Goal: Transaction & Acquisition: Purchase product/service

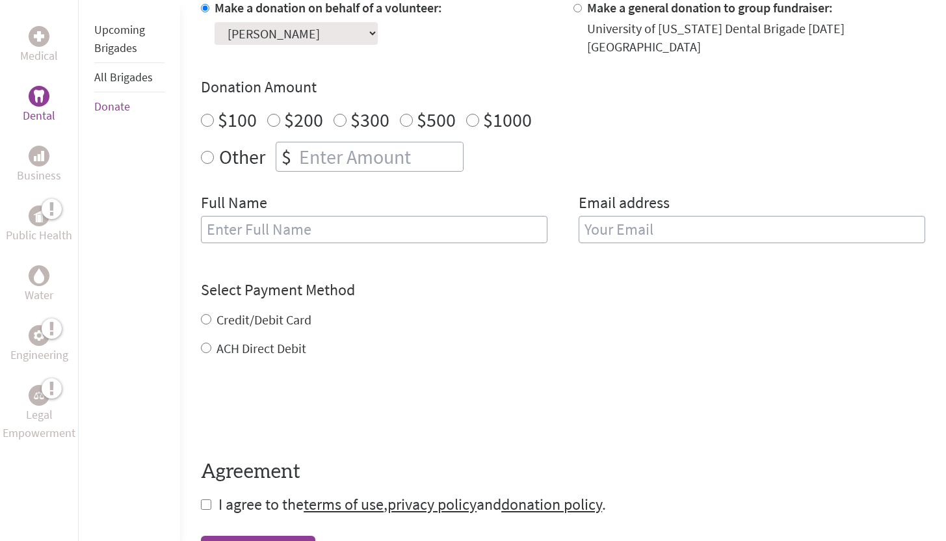
scroll to position [414, 0]
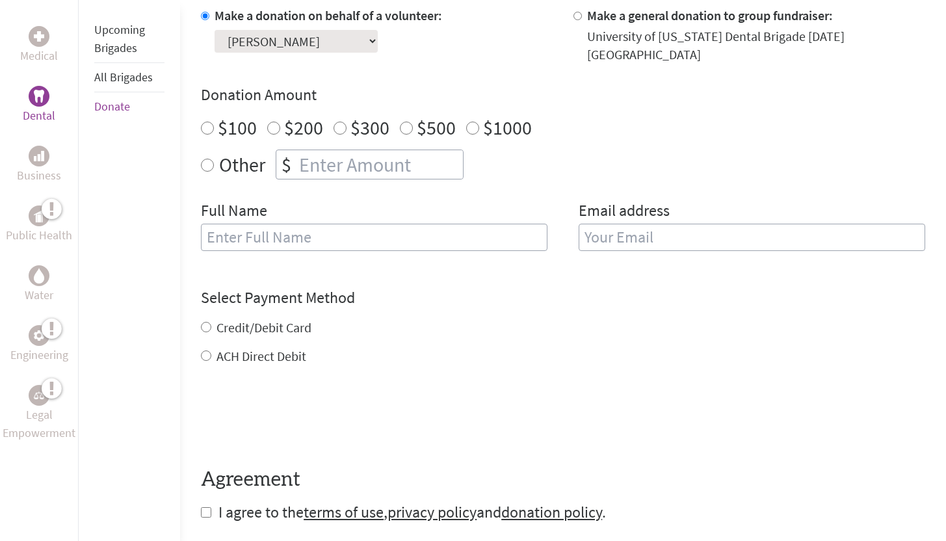
radio input "true"
click at [332, 161] on input "number" at bounding box center [380, 164] width 167 height 29
type input "250"
click at [516, 181] on div "Make a donation on behalf of a volunteer: Select a volunteer... [PERSON_NAME] […" at bounding box center [563, 137] width 725 height 260
click at [362, 230] on input "text" at bounding box center [374, 237] width 347 height 27
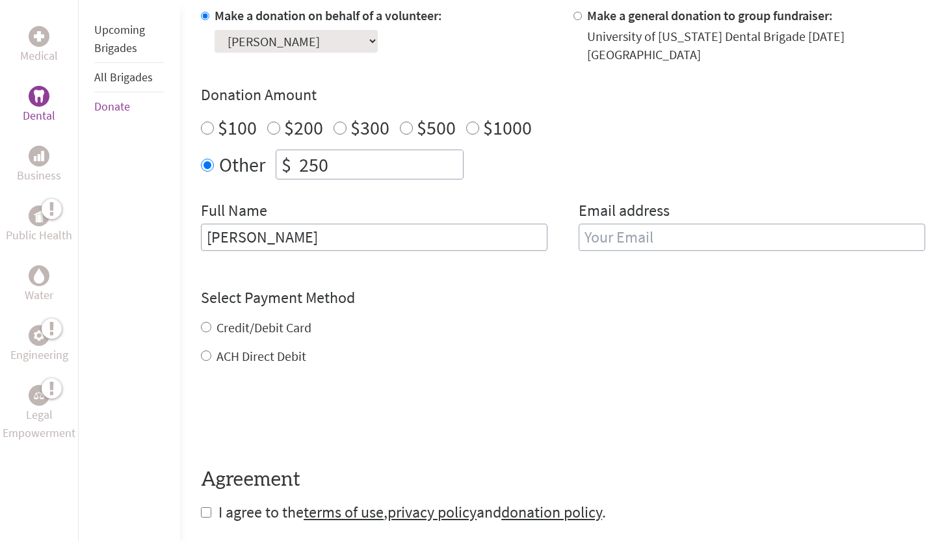
type input "[PERSON_NAME]"
click at [616, 234] on input "email" at bounding box center [752, 237] width 347 height 27
type input "[EMAIL_ADDRESS][DOMAIN_NAME]"
click at [576, 257] on form "Make a donation on behalf of a volunteer: Select a volunteer... [PERSON_NAME] […" at bounding box center [563, 265] width 725 height 516
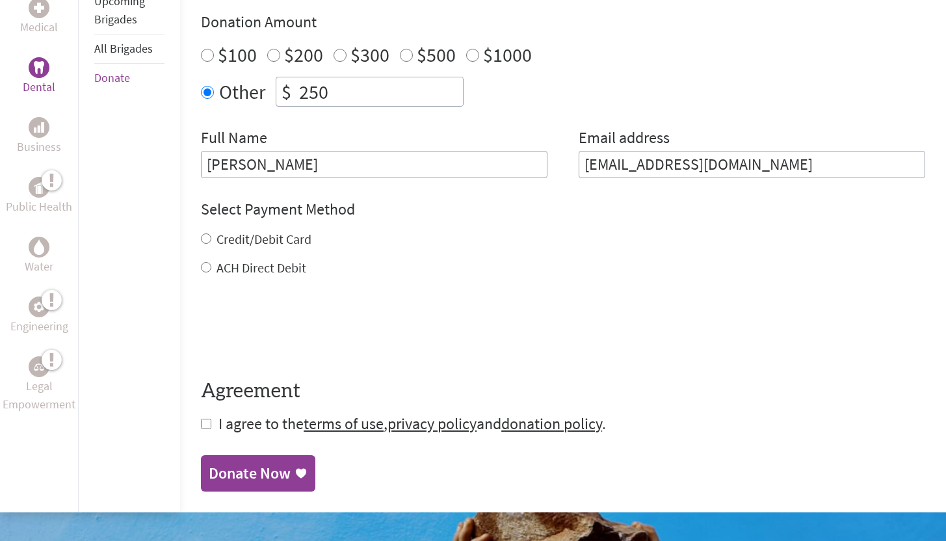
scroll to position [488, 0]
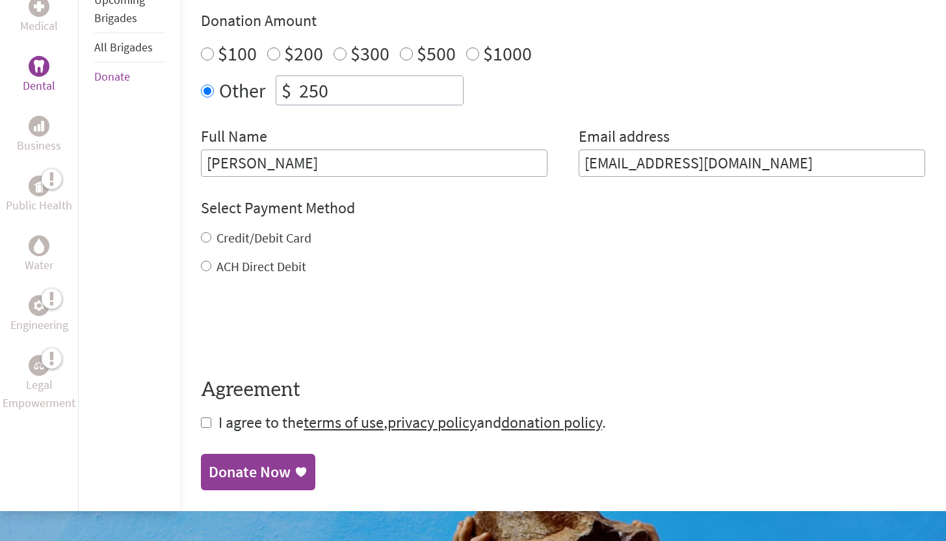
click at [264, 230] on label "Credit/Debit Card" at bounding box center [264, 238] width 95 height 16
click at [211, 232] on input "Credit/Debit Card" at bounding box center [206, 237] width 10 height 10
radio input "true"
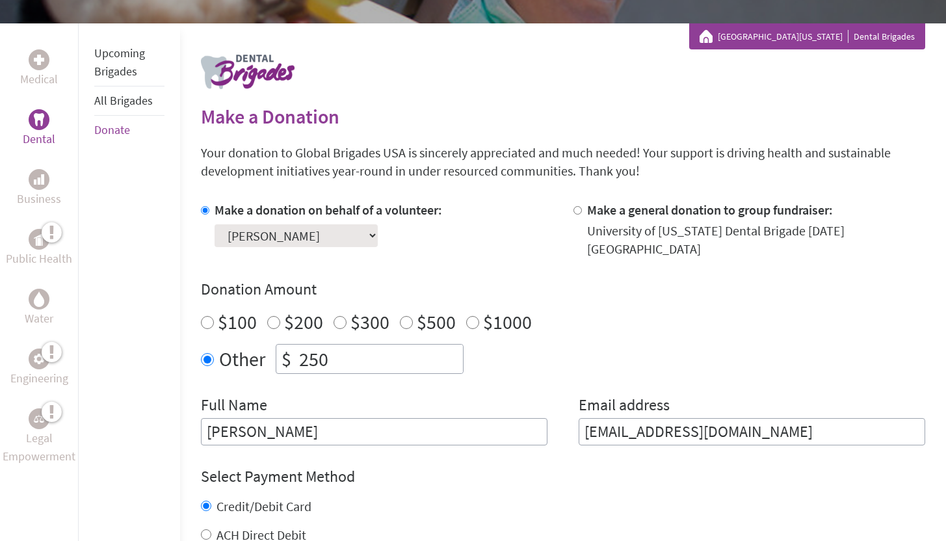
scroll to position [216, 0]
